Goal: Information Seeking & Learning: Learn about a topic

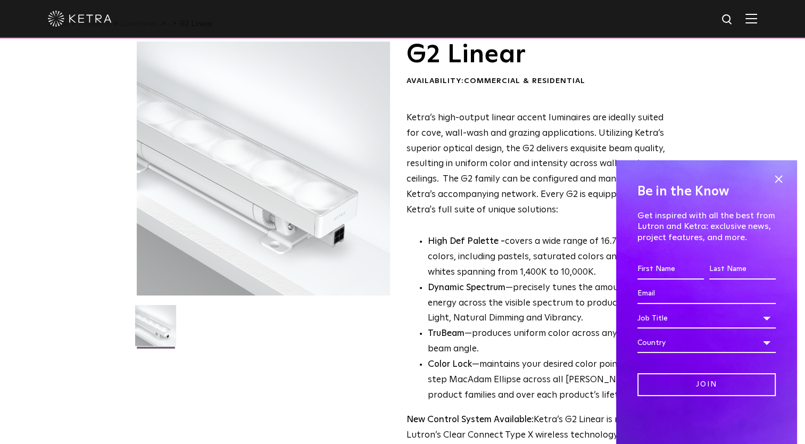
scroll to position [36, 0]
click at [776, 182] on span at bounding box center [778, 179] width 16 height 16
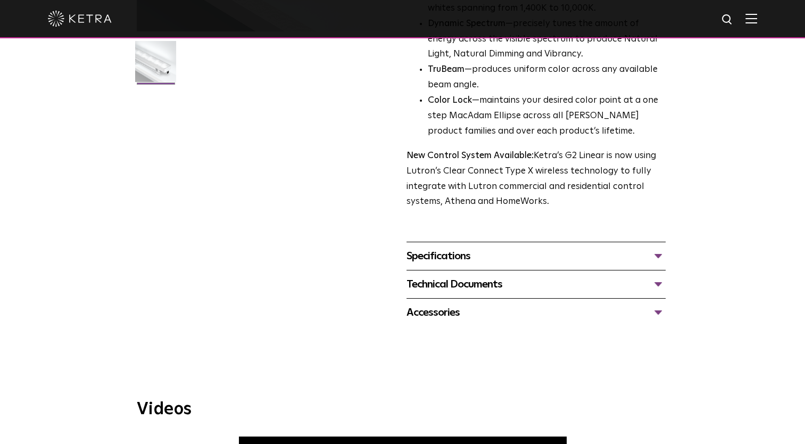
scroll to position [300, 0]
click at [437, 254] on div "Specifications" at bounding box center [535, 255] width 259 height 17
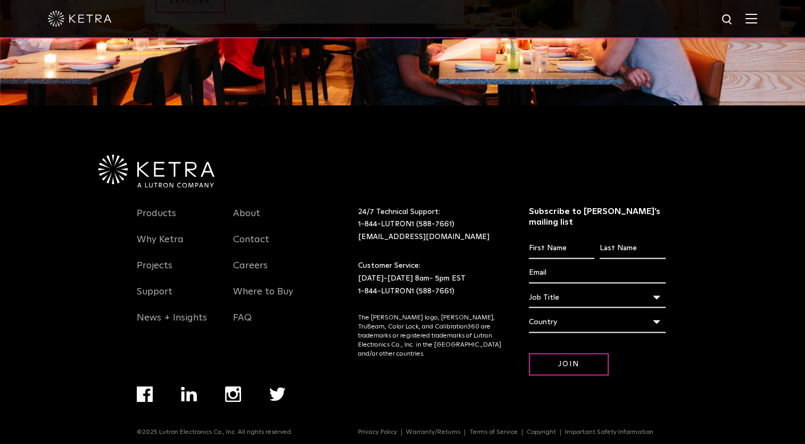
scroll to position [1459, 0]
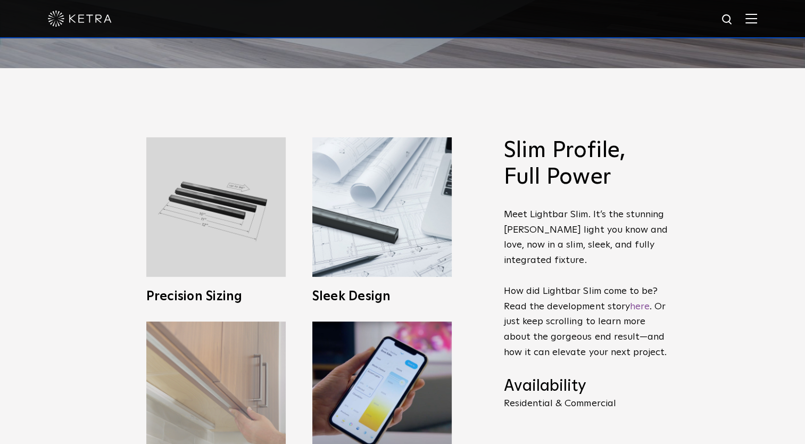
scroll to position [376, 0]
click at [193, 348] on img at bounding box center [215, 390] width 139 height 139
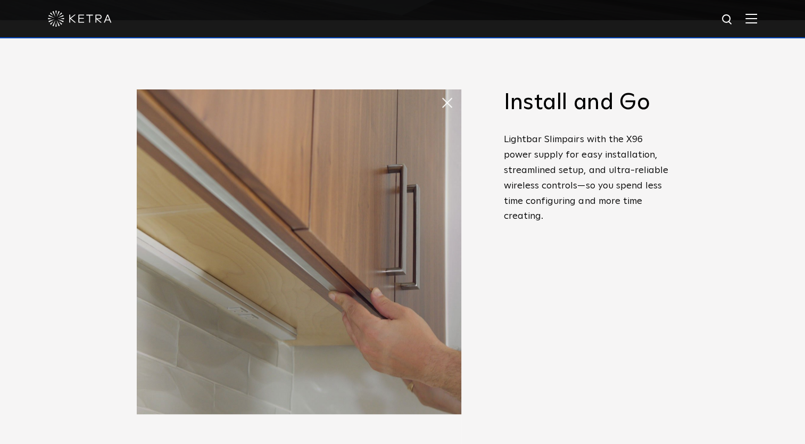
scroll to position [423, 0]
click at [440, 92] on span at bounding box center [440, 92] width 0 height 0
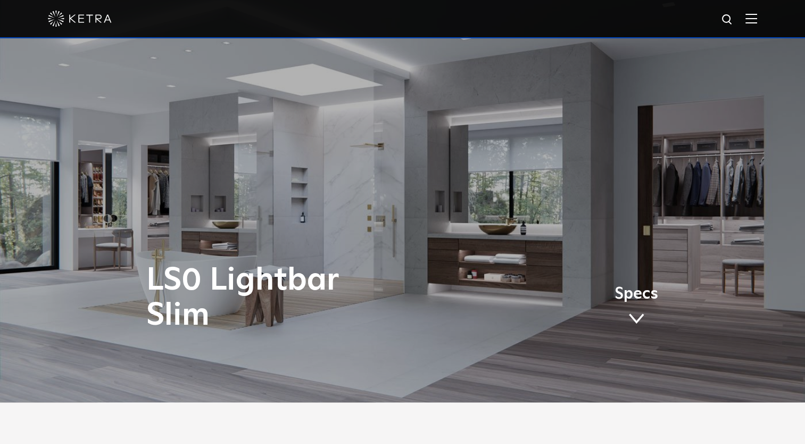
scroll to position [0, 0]
